Goal: Information Seeking & Learning: Learn about a topic

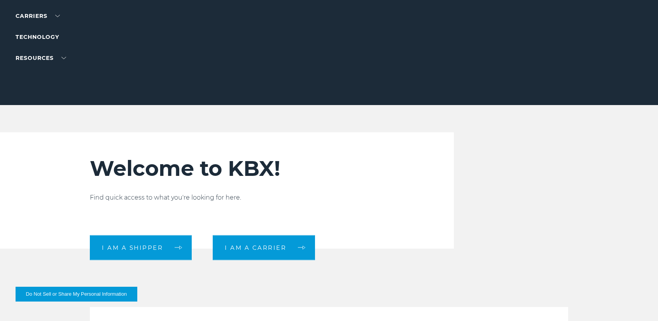
scroll to position [112, 0]
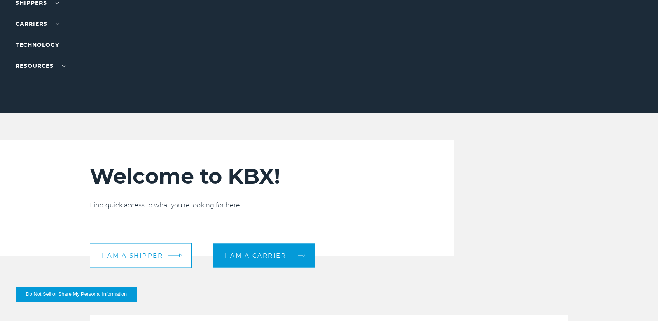
click at [155, 255] on span "I am a shipper" at bounding box center [132, 256] width 61 height 6
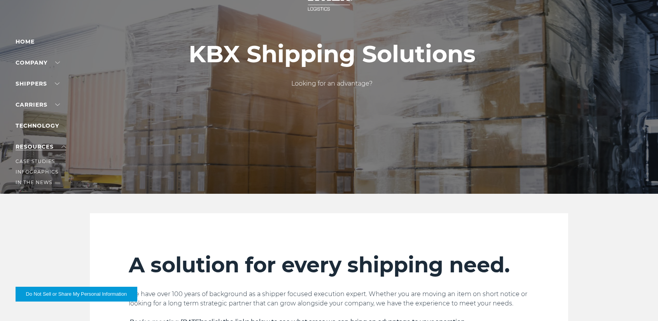
scroll to position [39, 0]
